Goal: Navigation & Orientation: Understand site structure

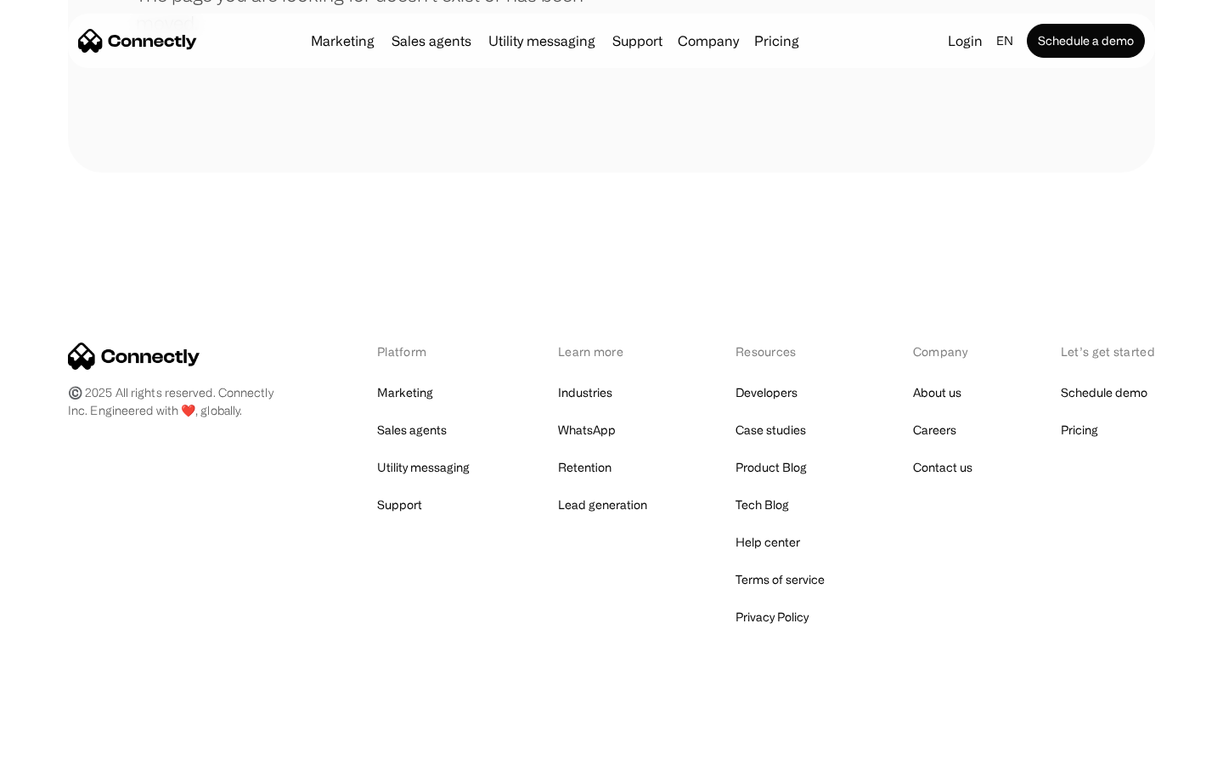
scroll to position [310, 0]
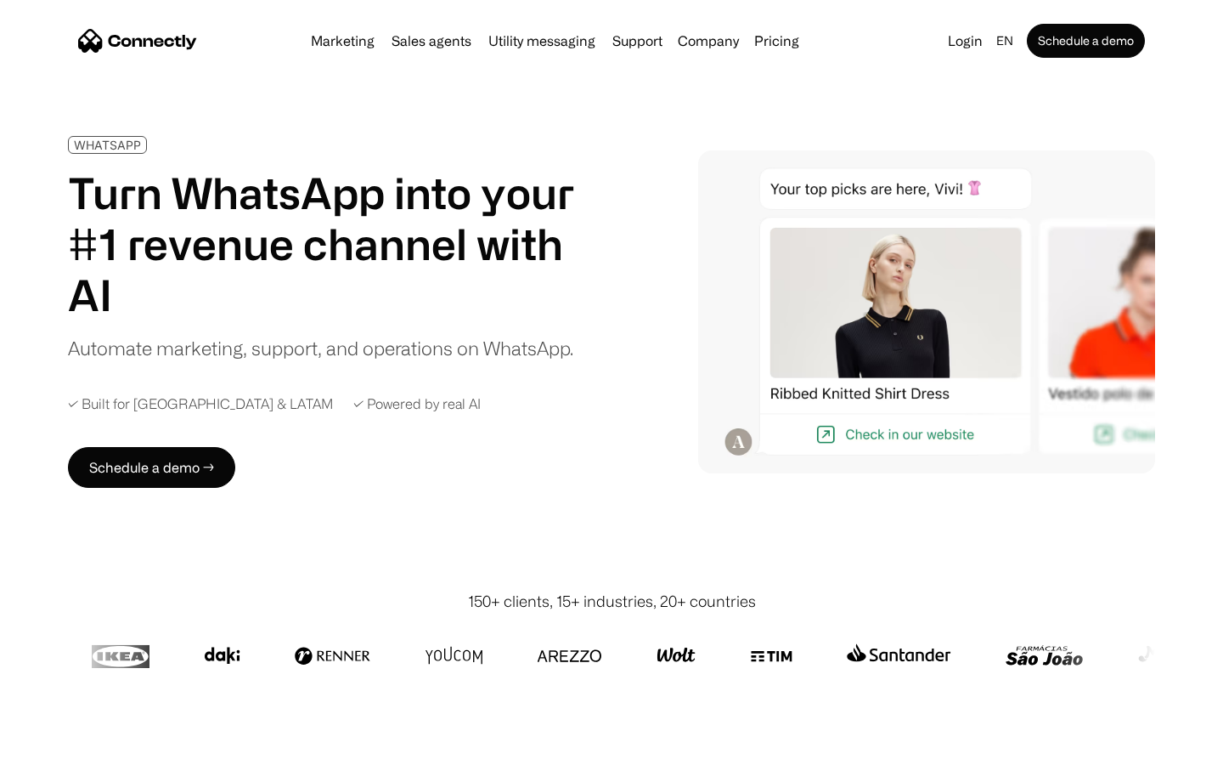
scroll to position [5519, 0]
